Goal: Task Accomplishment & Management: Use online tool/utility

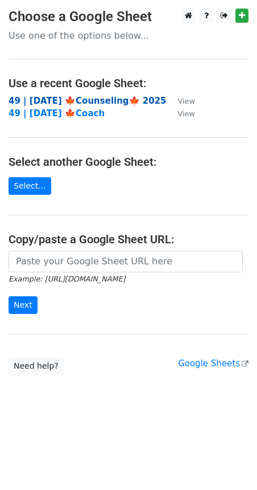
click at [54, 101] on strong "49 | [DATE] 🍁Counseling🍁 2025" at bounding box center [88, 101] width 158 height 10
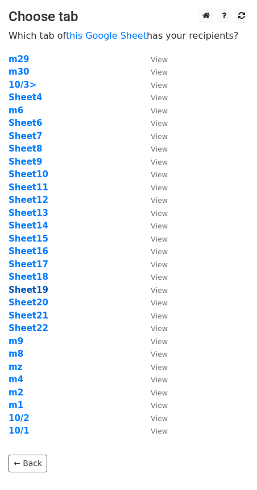
click at [30, 290] on strong "Sheet19" at bounding box center [29, 290] width 40 height 10
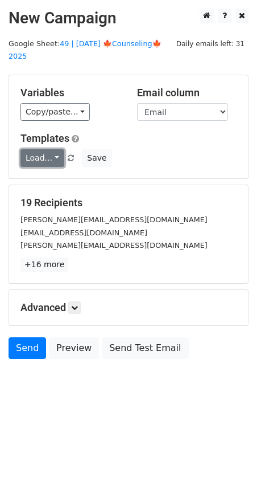
click at [46, 149] on link "Load..." at bounding box center [42, 158] width 44 height 18
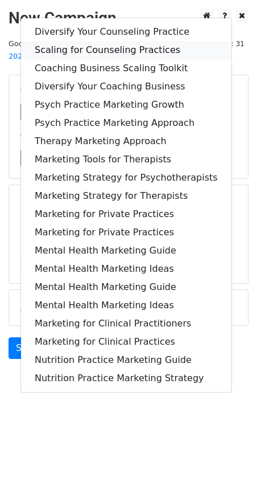
click at [108, 41] on link "Scaling for Counseling Practices" at bounding box center [126, 50] width 211 height 18
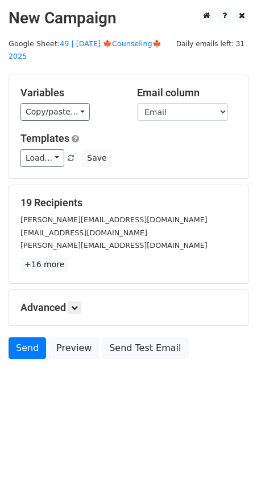
click at [79, 290] on div "Advanced Tracking Track Opens UTM Codes Track Clicks Filters Only include sprea…" at bounding box center [128, 307] width 239 height 35
click at [78, 301] on link at bounding box center [74, 307] width 13 height 13
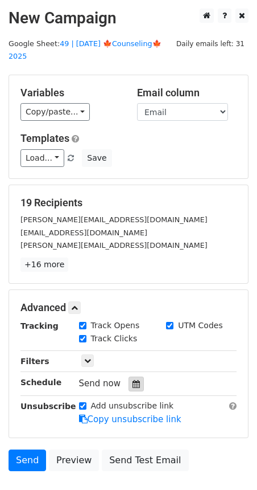
click at [133, 380] on icon at bounding box center [136, 384] width 7 height 8
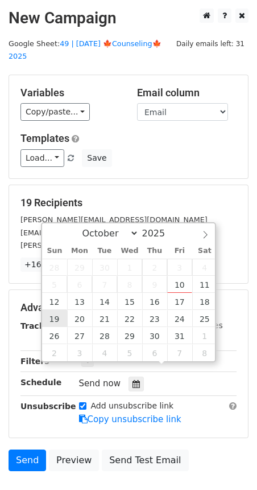
type input "2025-10-19 12:00"
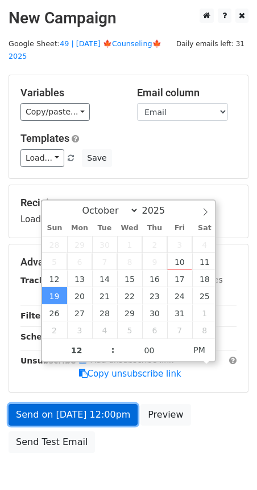
click at [65, 404] on link "Send on Oct 19 at 12:00pm" at bounding box center [73, 415] width 129 height 22
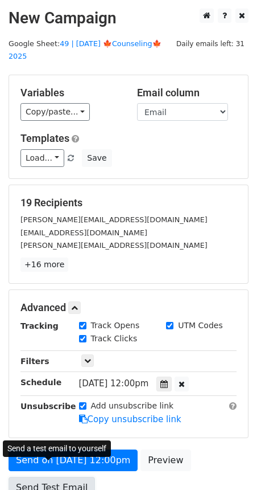
click at [45, 477] on link "Send Test Email" at bounding box center [52, 488] width 87 height 22
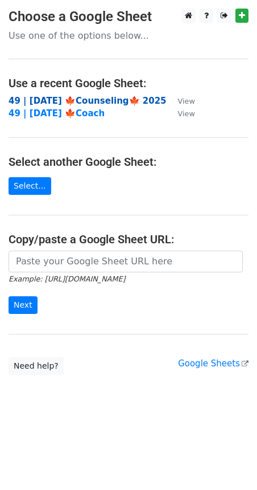
click at [90, 96] on strong "49 | OCT 1 🍁Counseling🍁 2025" at bounding box center [88, 101] width 158 height 10
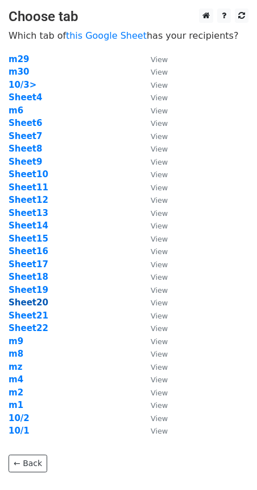
click at [36, 302] on strong "Sheet20" at bounding box center [29, 302] width 40 height 10
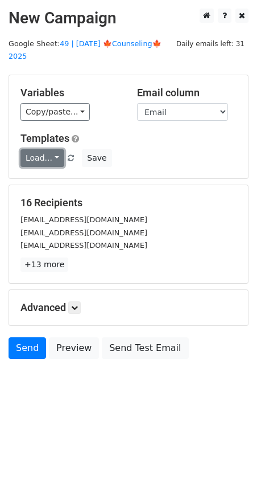
click at [29, 149] on link "Load..." at bounding box center [42, 158] width 44 height 18
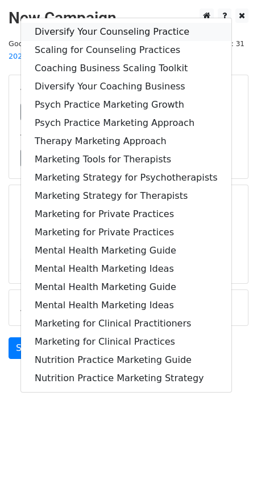
click at [89, 23] on link "Diversify Your Counseling Practice" at bounding box center [126, 32] width 211 height 18
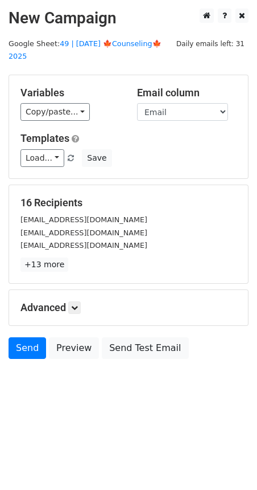
click at [84, 301] on h5 "Advanced" at bounding box center [128, 307] width 216 height 13
click at [73, 304] on icon at bounding box center [74, 307] width 7 height 7
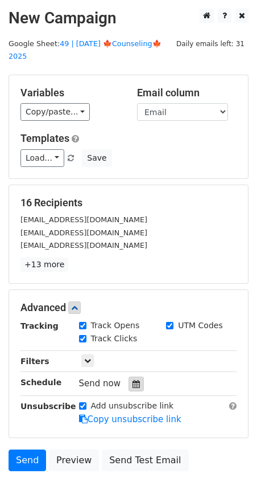
click at [133, 380] on icon at bounding box center [136, 384] width 7 height 8
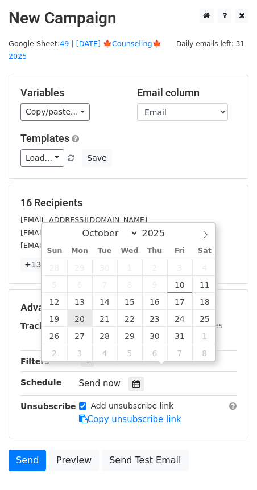
type input "2025-10-20 12:00"
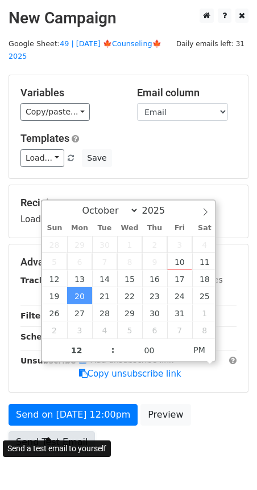
click at [58, 431] on link "Send Test Email" at bounding box center [52, 442] width 87 height 22
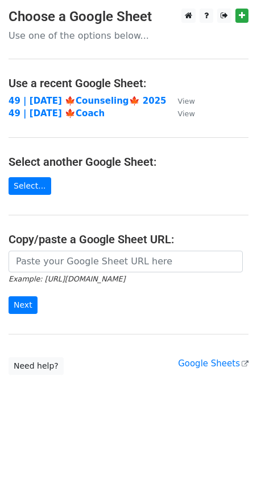
click at [66, 95] on td "49 | [DATE] 🍁Counseling🍁 2025" at bounding box center [88, 101] width 158 height 13
click at [65, 99] on strong "49 | OCT 1 🍁Counseling🍁 2025" at bounding box center [88, 101] width 158 height 10
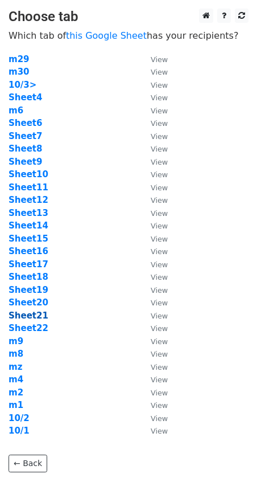
click at [30, 319] on strong "Sheet21" at bounding box center [29, 315] width 40 height 10
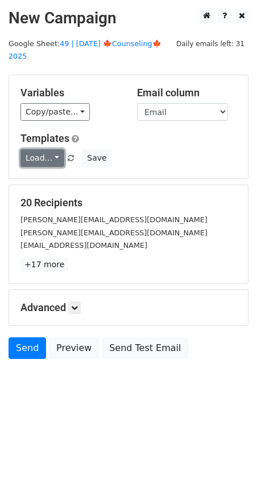
click at [42, 149] on link "Load..." at bounding box center [42, 158] width 44 height 18
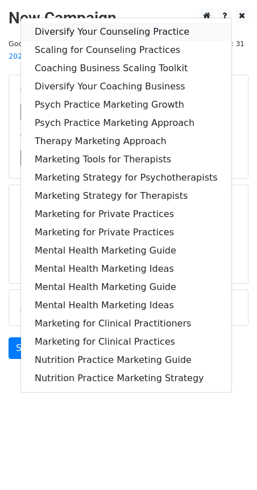
click at [112, 23] on link "Diversify Your Counseling Practice" at bounding box center [126, 32] width 211 height 18
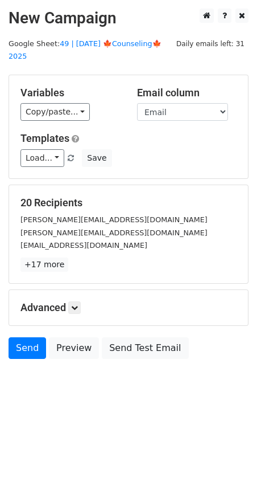
click at [77, 290] on div "Advanced Tracking Track Opens UTM Codes Track Clicks Filters Only include sprea…" at bounding box center [128, 307] width 239 height 35
click at [77, 304] on icon at bounding box center [74, 307] width 7 height 7
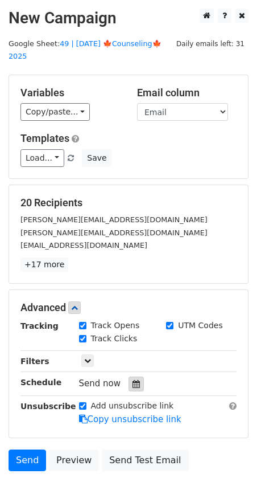
click at [133, 380] on icon at bounding box center [136, 384] width 7 height 8
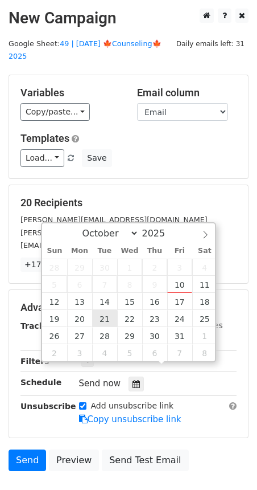
type input "2025-10-21 12:00"
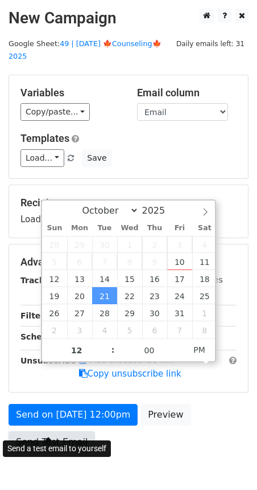
click at [58, 431] on link "Send Test Email" at bounding box center [52, 442] width 87 height 22
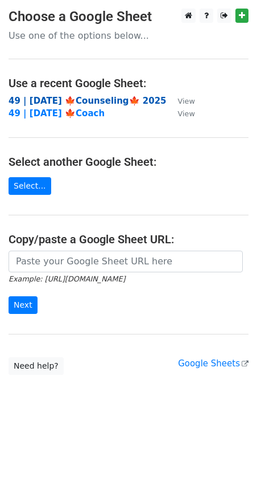
click at [84, 97] on strong "49 | [DATE] 🍁Counseling🍁 2025" at bounding box center [88, 101] width 158 height 10
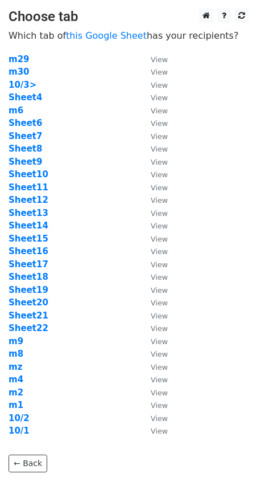
click at [40, 335] on td "m9" at bounding box center [74, 341] width 131 height 13
click at [39, 330] on strong "Sheet22" at bounding box center [29, 328] width 40 height 10
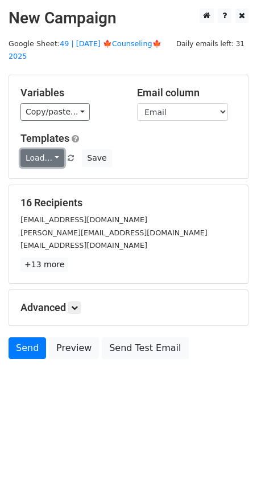
click at [44, 153] on link "Load..." at bounding box center [42, 158] width 44 height 18
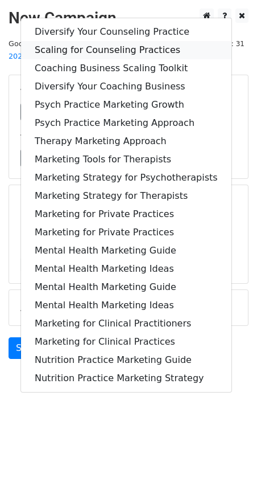
click at [111, 41] on link "Scaling for Counseling Practices" at bounding box center [126, 50] width 211 height 18
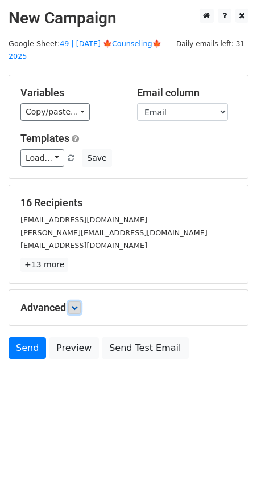
click at [80, 301] on link at bounding box center [74, 307] width 13 height 13
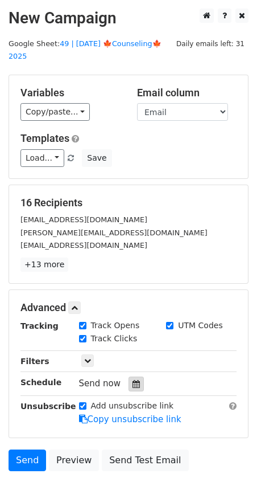
click at [133, 380] on icon at bounding box center [136, 384] width 7 height 8
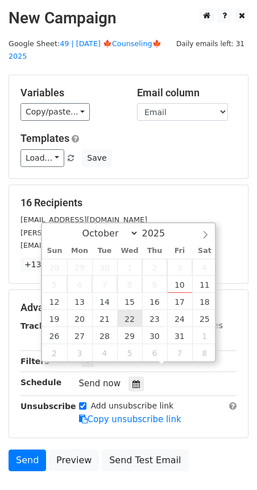
type input "[DATE] 12:00"
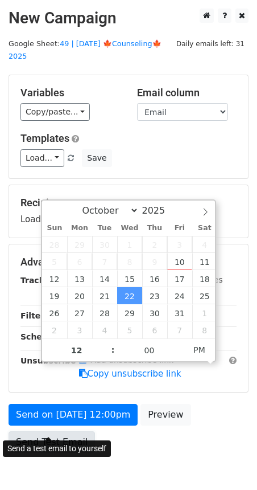
click at [55, 431] on link "Send Test Email" at bounding box center [52, 442] width 87 height 22
